Goal: Task Accomplishment & Management: Manage account settings

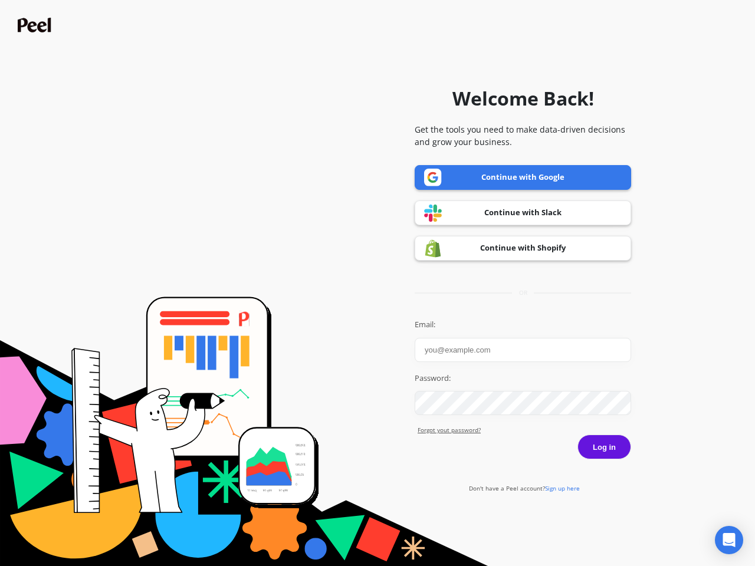
click at [729, 540] on icon "Open Intercom Messenger" at bounding box center [729, 540] width 12 height 14
